Goal: Find specific page/section: Find specific page/section

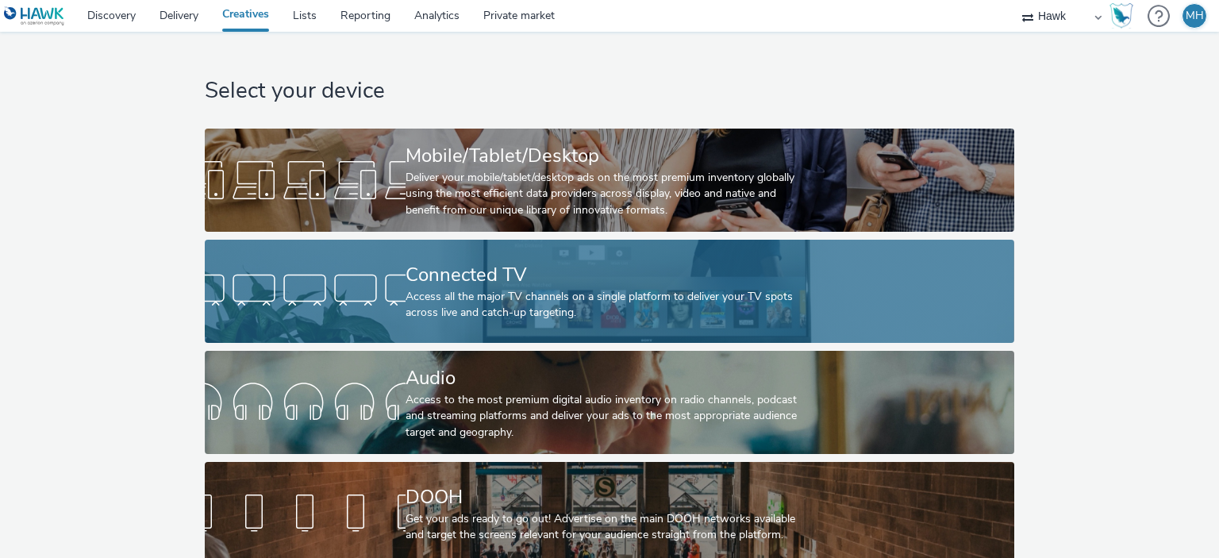
scroll to position [26, 0]
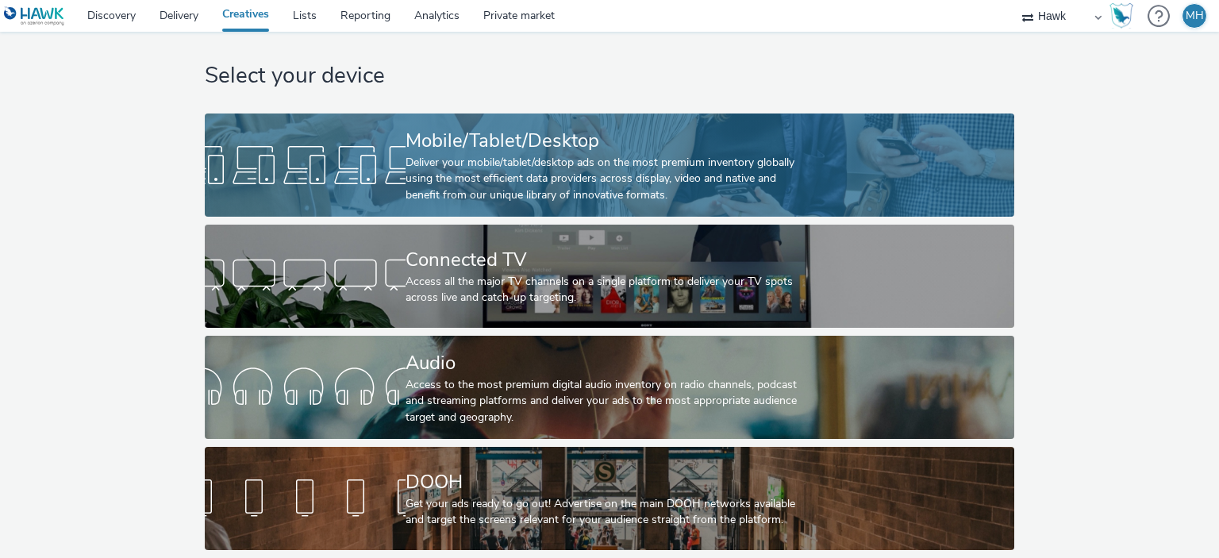
click at [468, 127] on div "Mobile/Tablet/Desktop" at bounding box center [605, 141] width 401 height 28
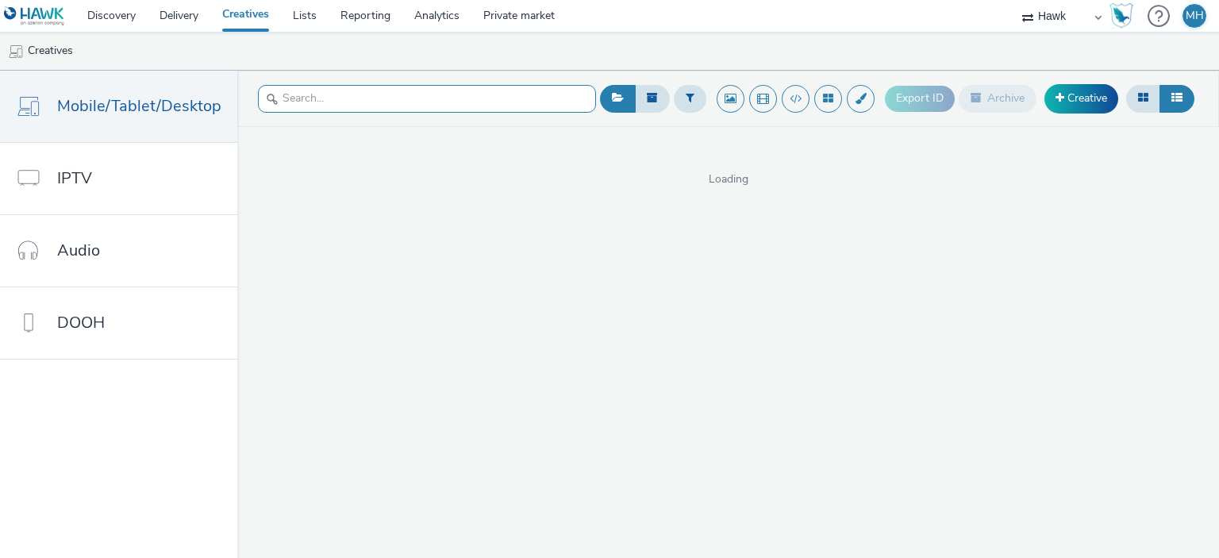
click at [452, 100] on input "text" at bounding box center [427, 99] width 338 height 28
type input "м"
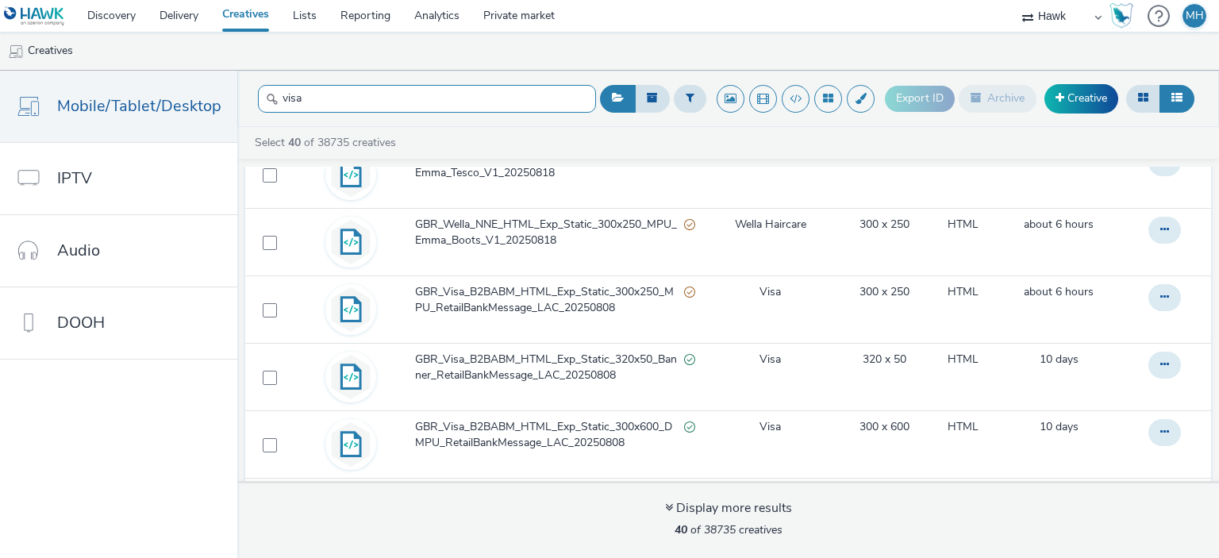
scroll to position [1943, 0]
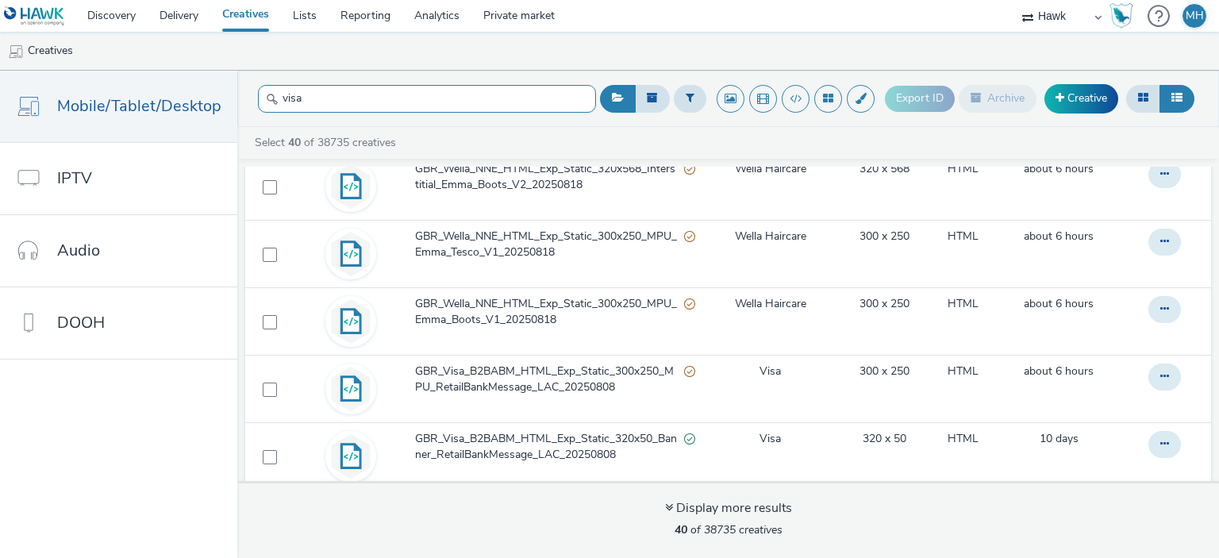
click at [485, 111] on input "visa" at bounding box center [427, 99] width 338 height 28
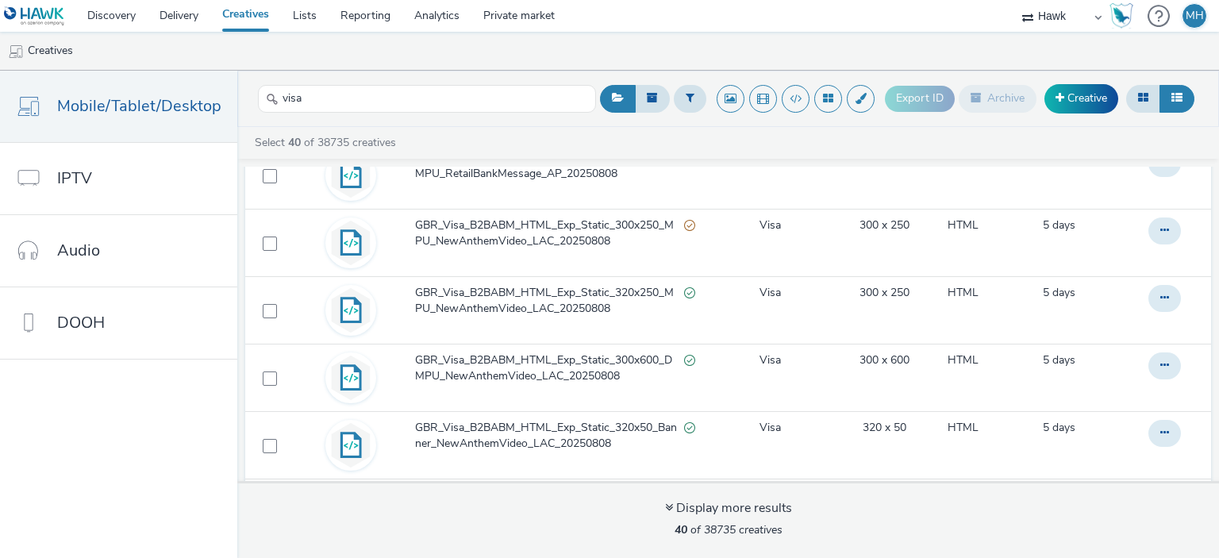
scroll to position [436, 0]
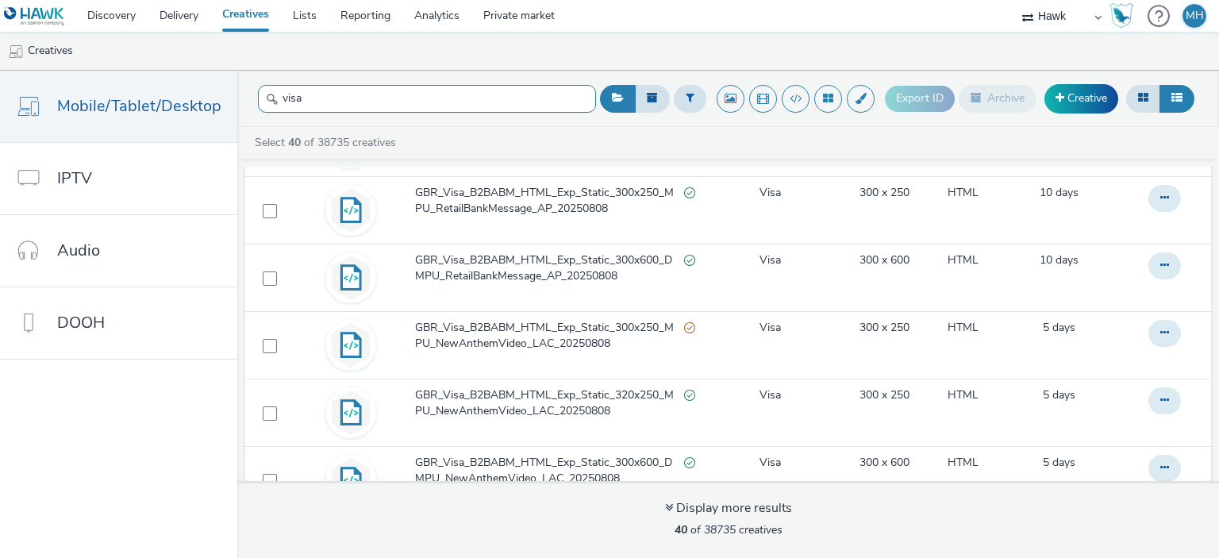
click at [546, 91] on input "visa" at bounding box center [427, 99] width 338 height 28
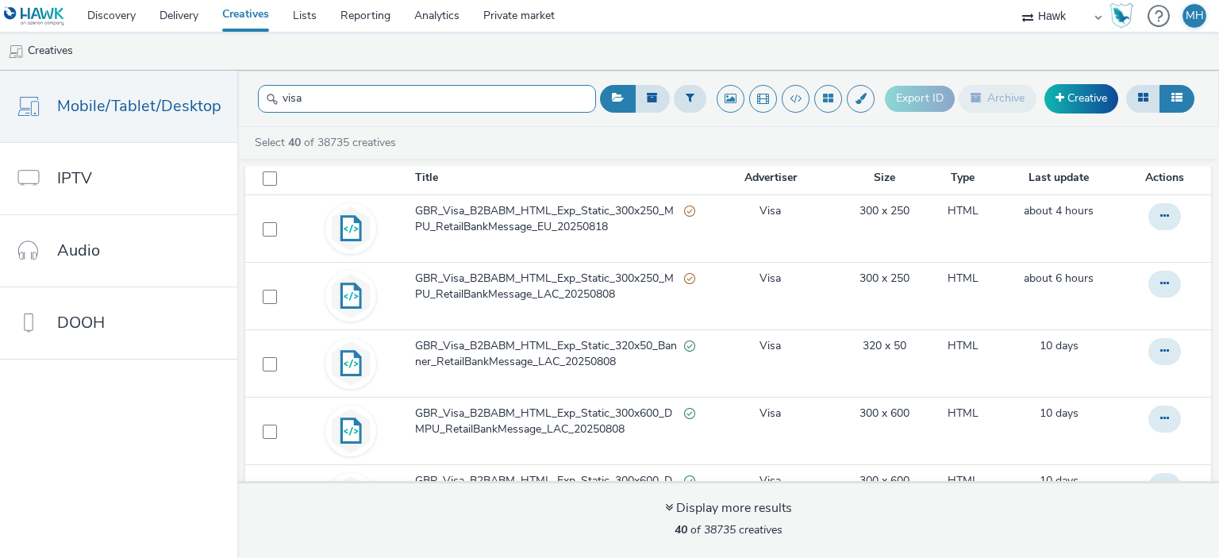
scroll to position [0, 0]
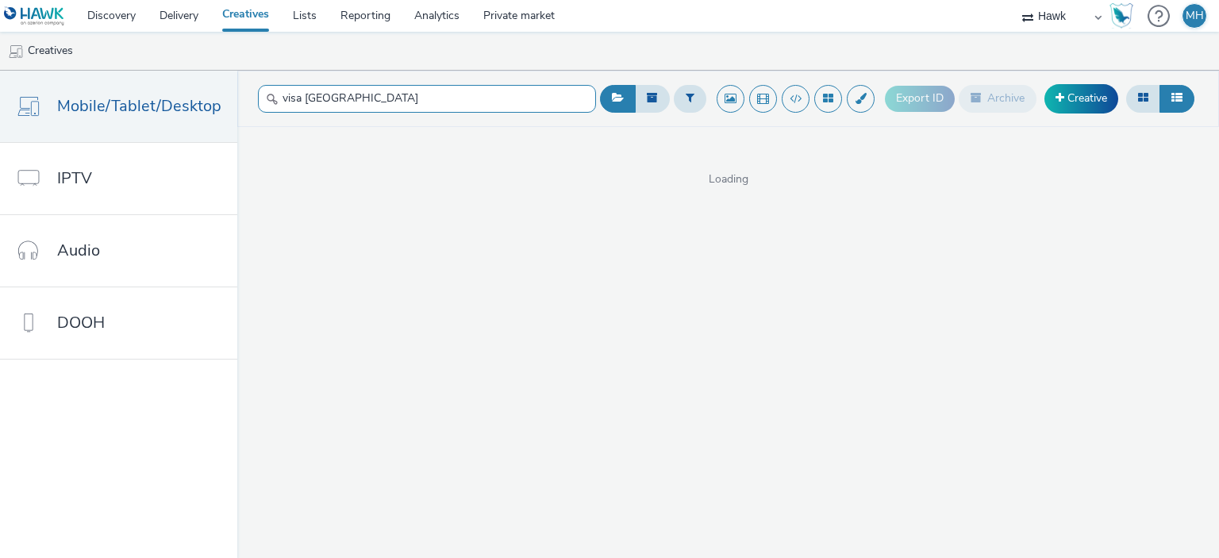
type input "visa milano"
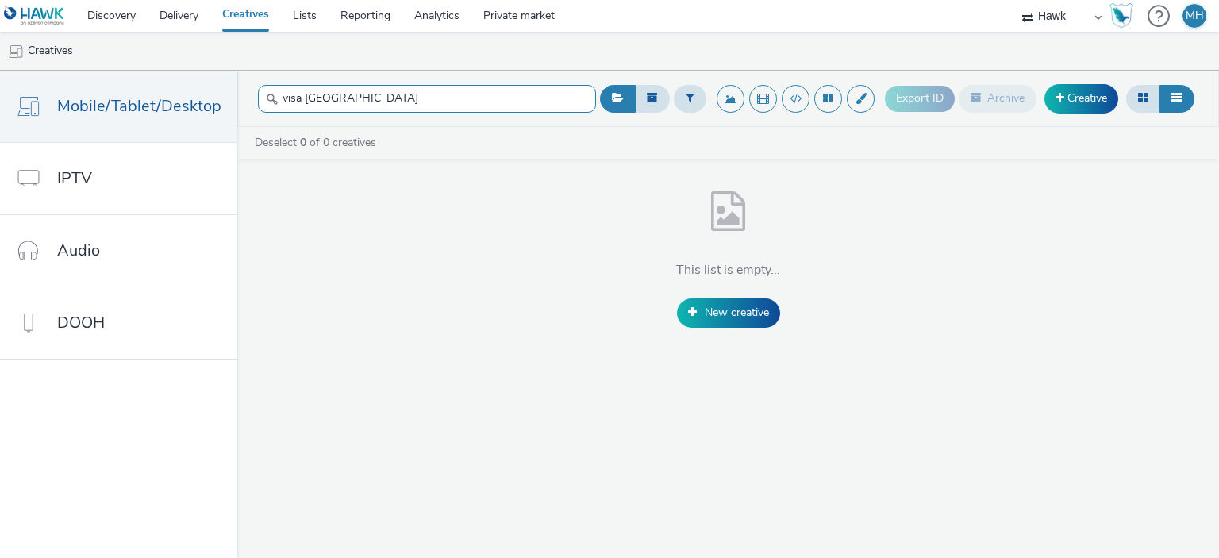
drag, startPoint x: 375, startPoint y: 103, endPoint x: 246, endPoint y: 102, distance: 129.3
click at [246, 102] on header "visa milano Export ID Archive Creative" at bounding box center [727, 99] width 981 height 56
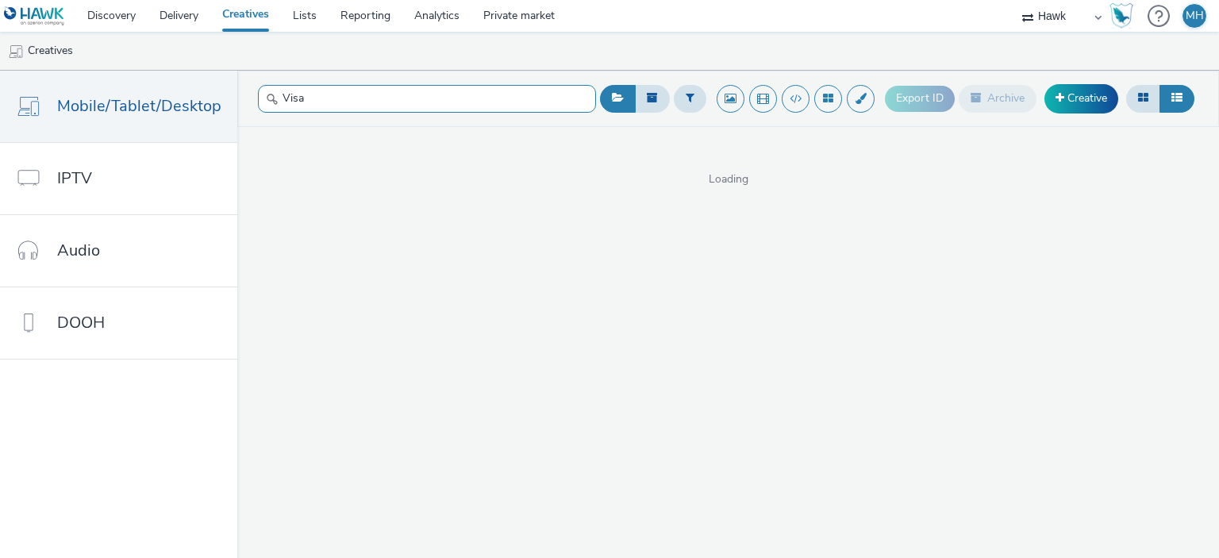
type input "Visa"
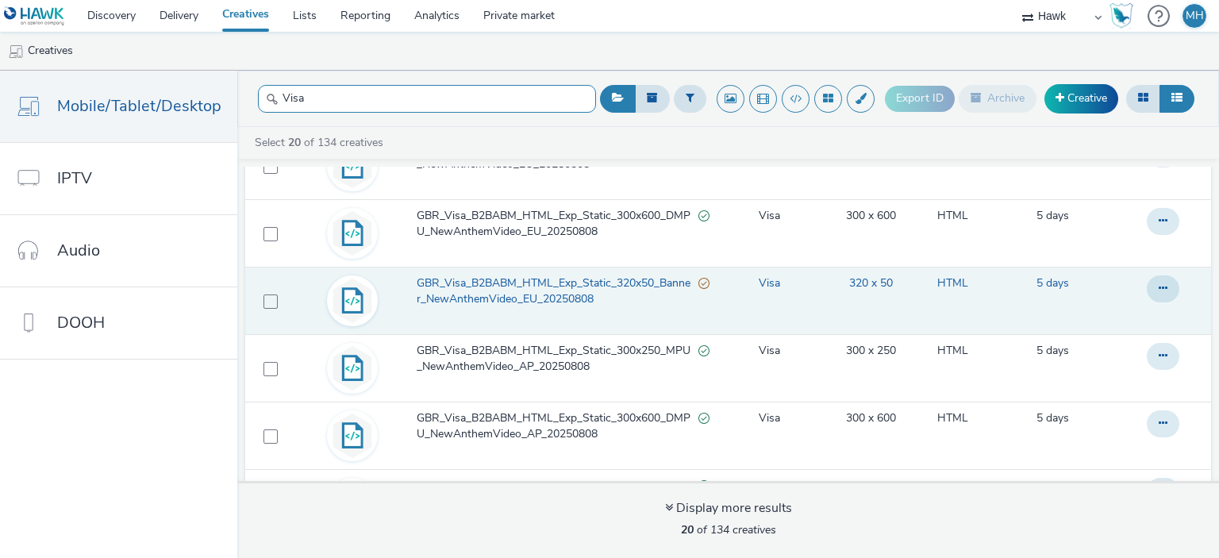
scroll to position [1073, 0]
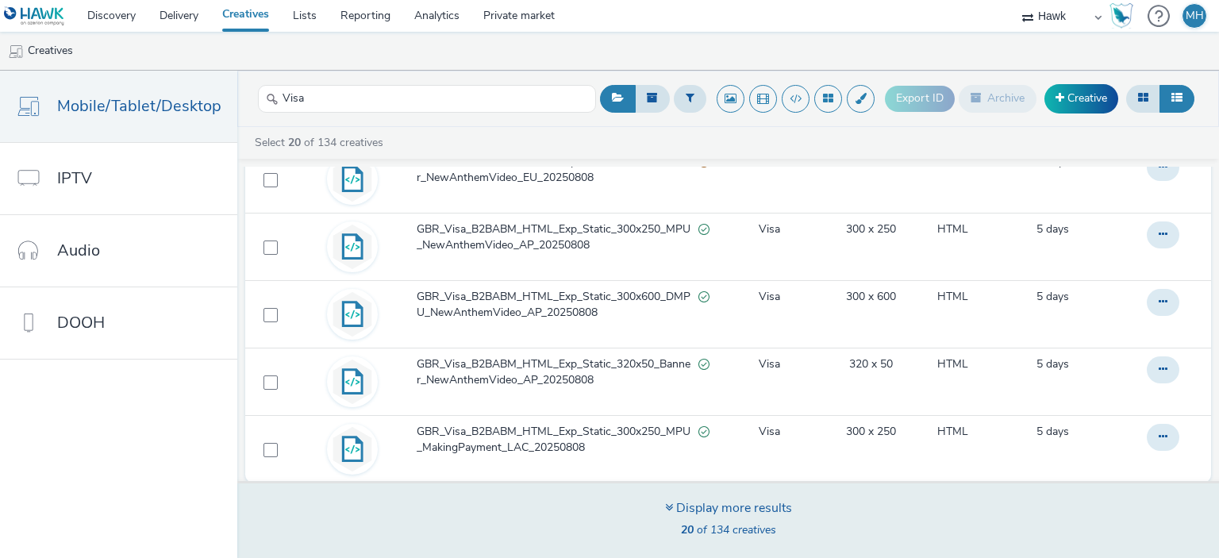
drag, startPoint x: 660, startPoint y: 490, endPoint x: 670, endPoint y: 497, distance: 12.5
click at [662, 491] on div "Display more results 20 of 134 creatives" at bounding box center [728, 519] width 992 height 77
click at [671, 499] on div "Display more results" at bounding box center [728, 508] width 127 height 18
click at [698, 497] on div "Display more results 40 of 134 creatives" at bounding box center [728, 519] width 992 height 77
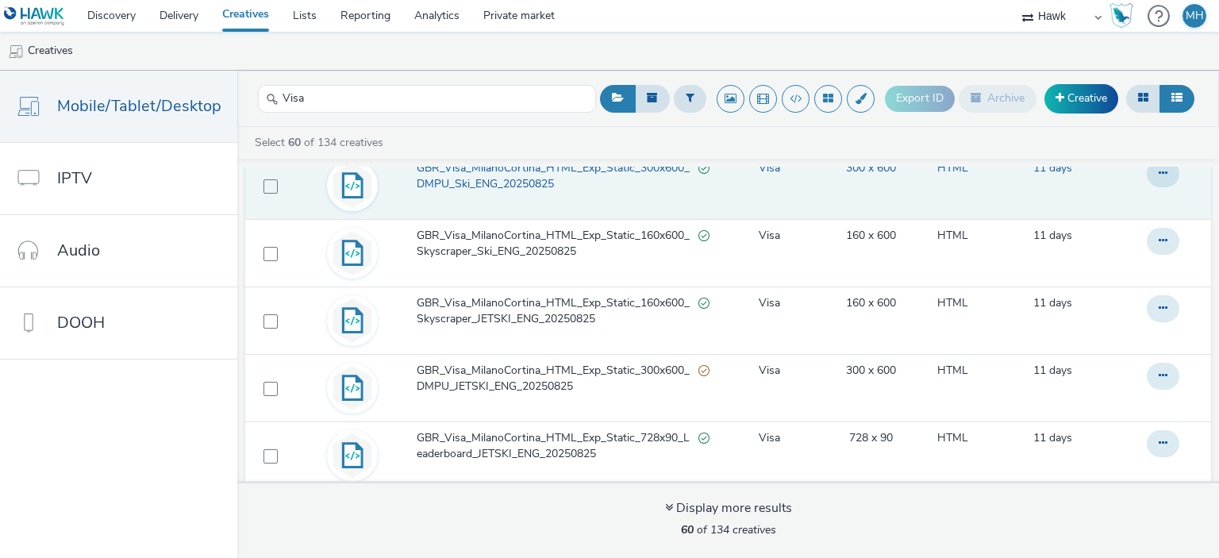
scroll to position [2977, 0]
